Goal: Navigation & Orientation: Find specific page/section

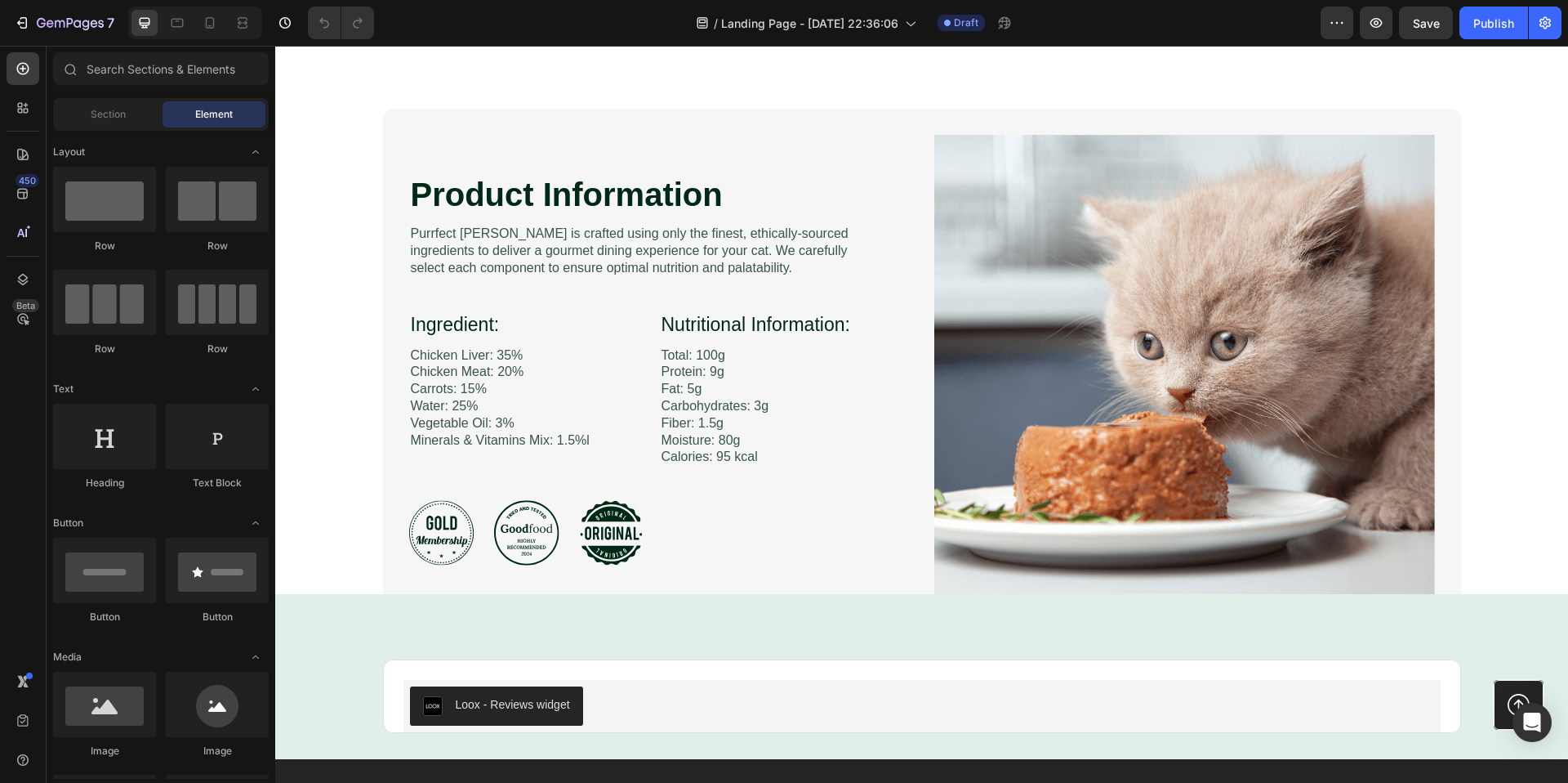
scroll to position [2668, 0]
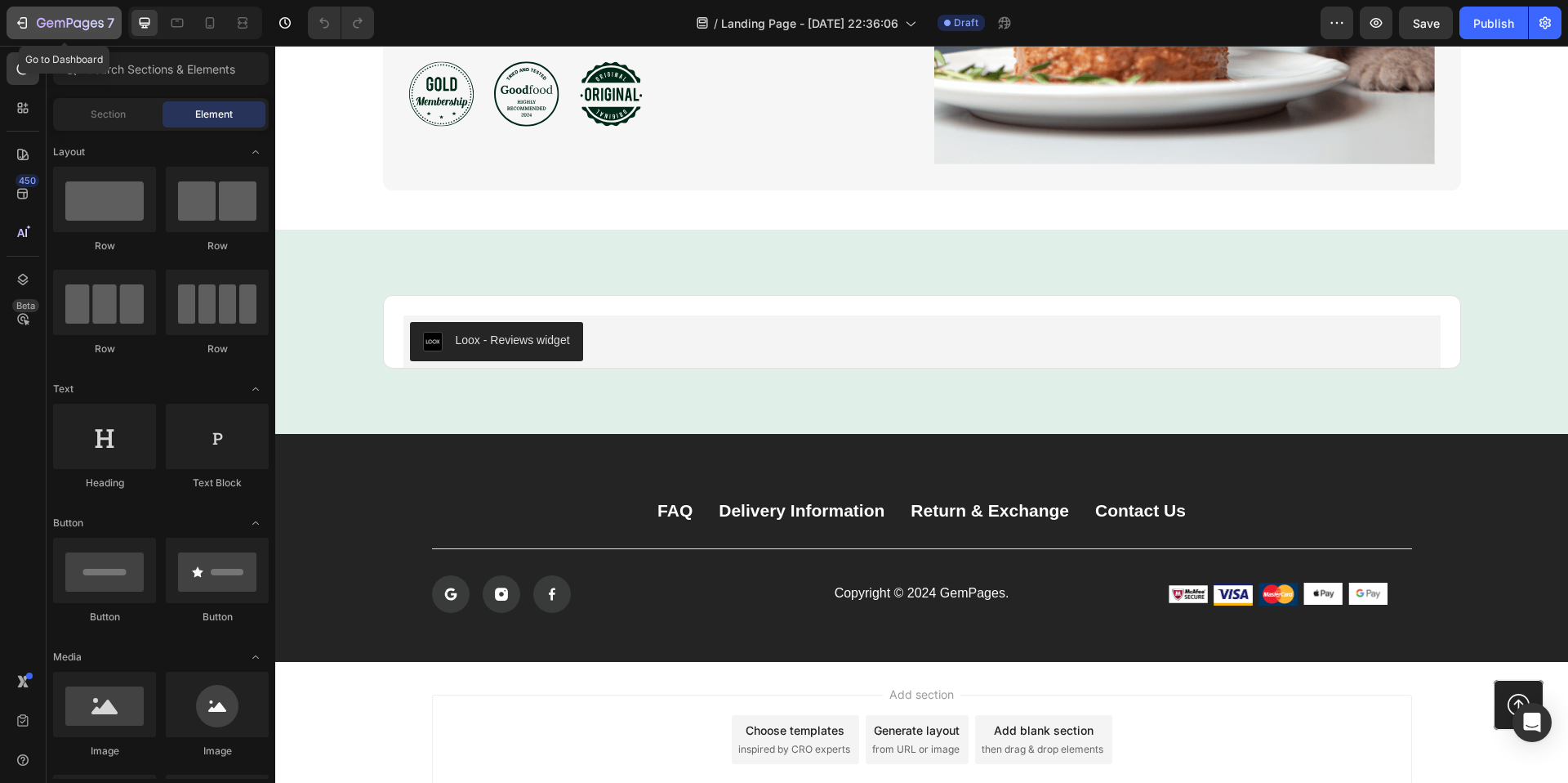
click at [40, 27] on icon "button" at bounding box center [70, 24] width 67 height 14
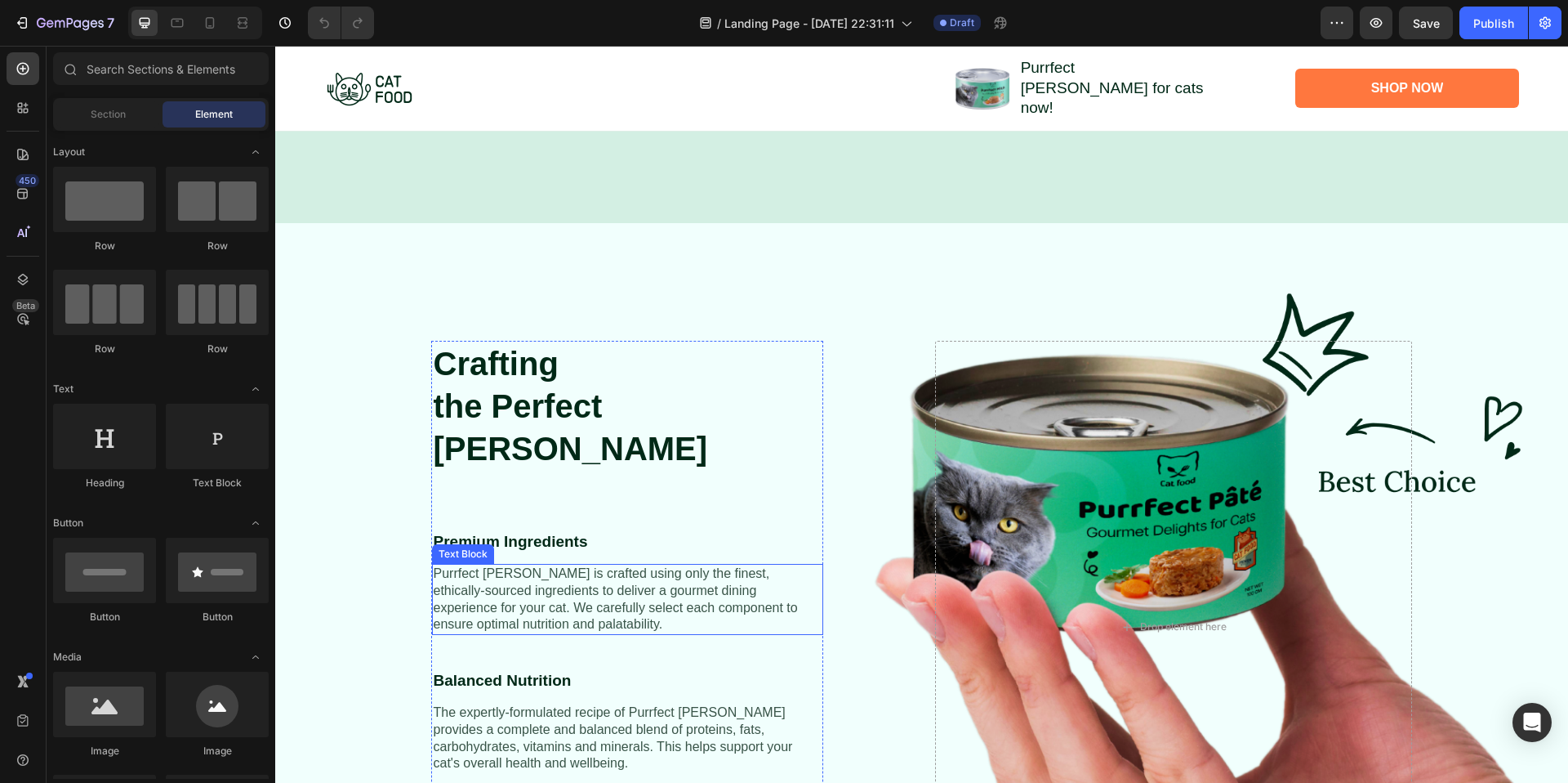
scroll to position [1172, 0]
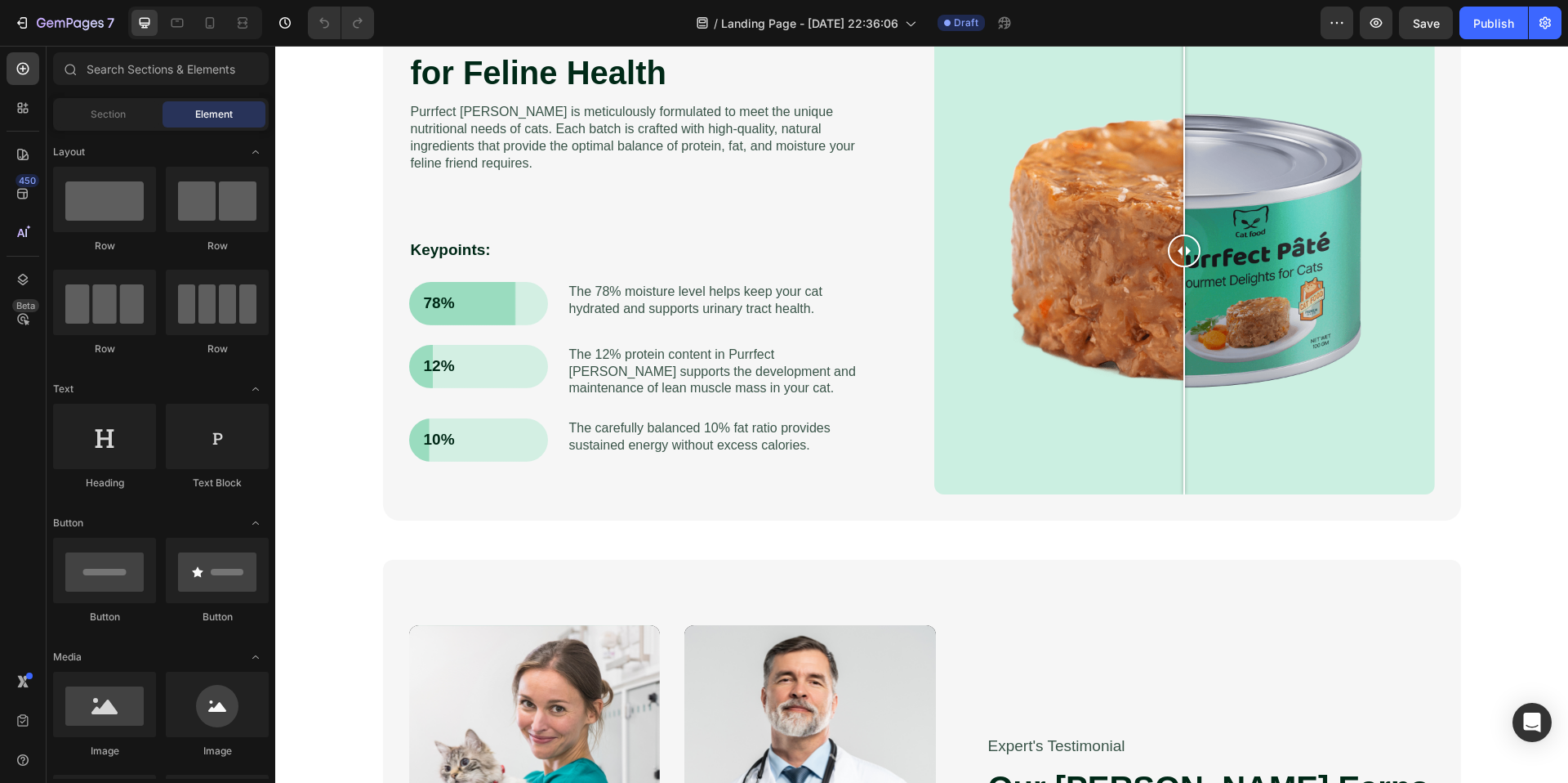
scroll to position [1250, 0]
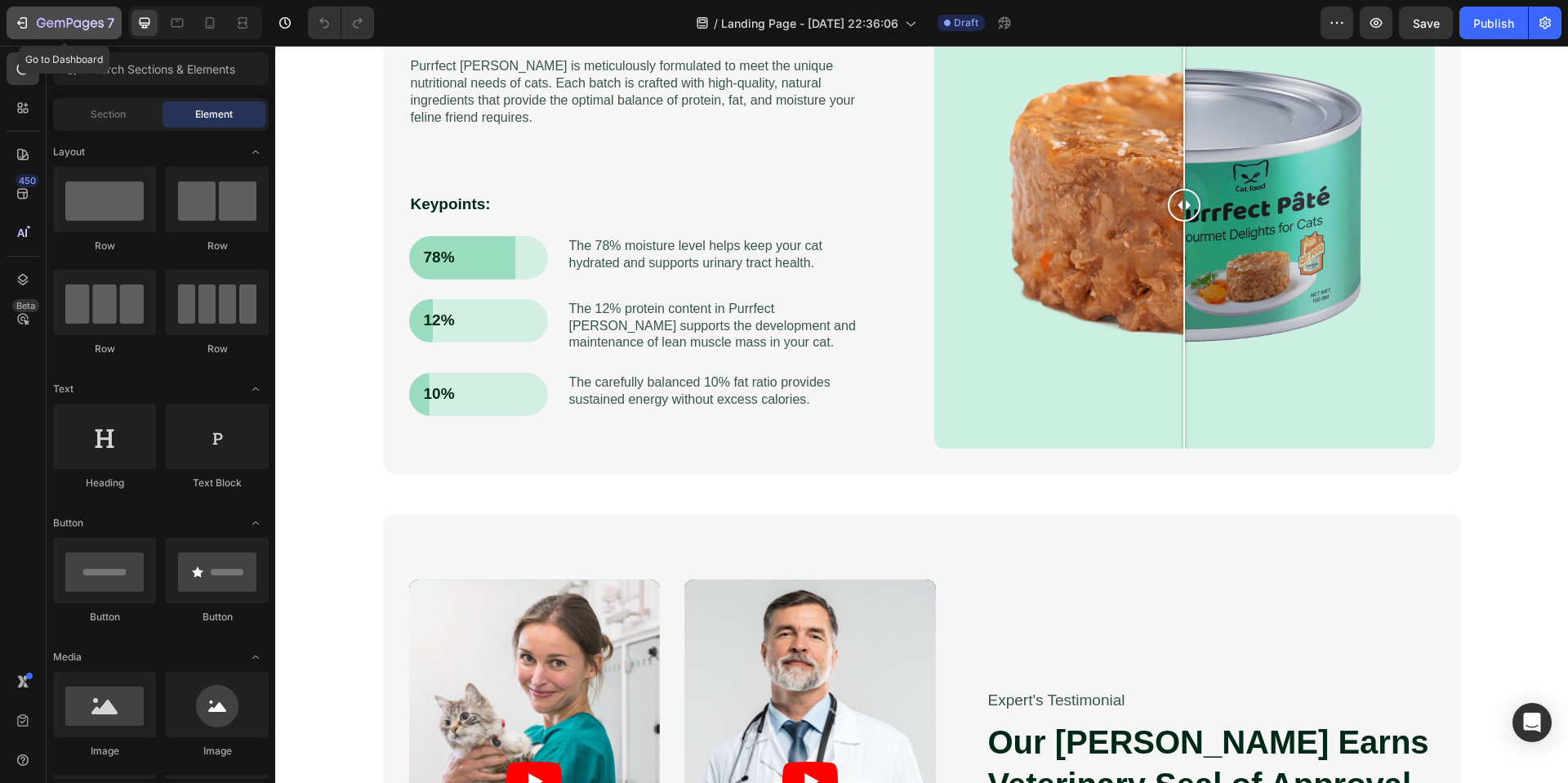
click at [24, 18] on icon "button" at bounding box center [24, 23] width 8 height 11
